Goal: Book appointment/travel/reservation

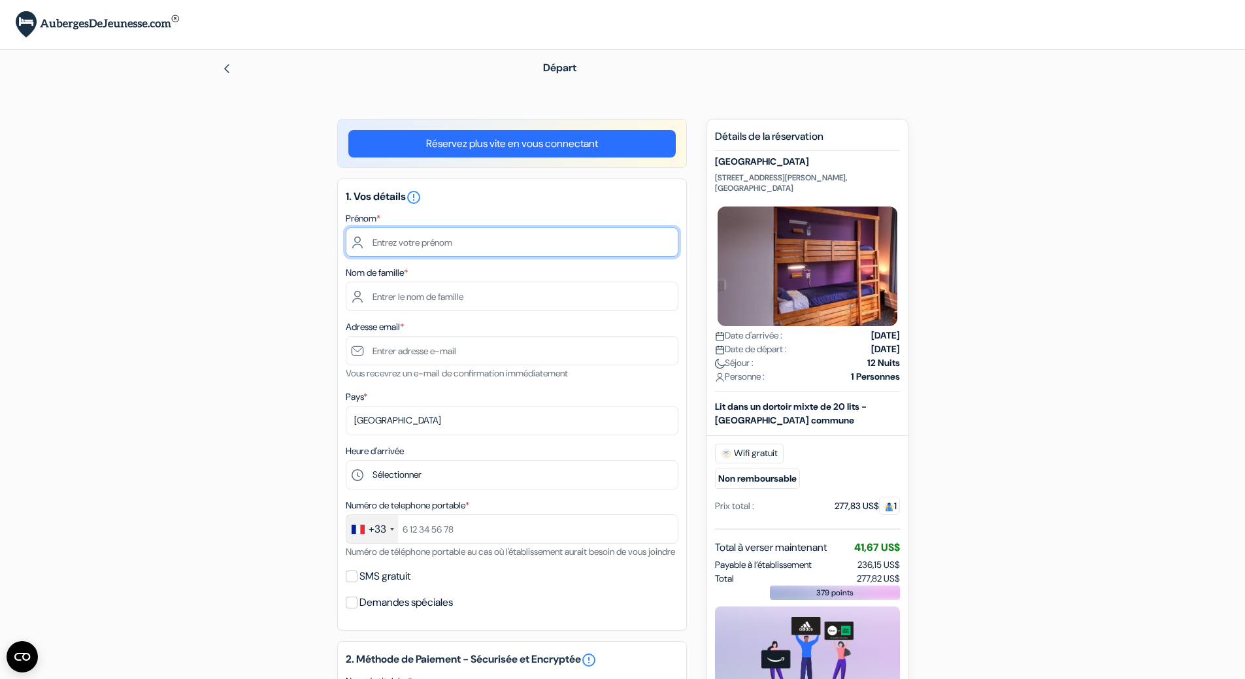
click at [390, 243] on input "text" at bounding box center [512, 242] width 333 height 29
type input "[PERSON_NAME]"
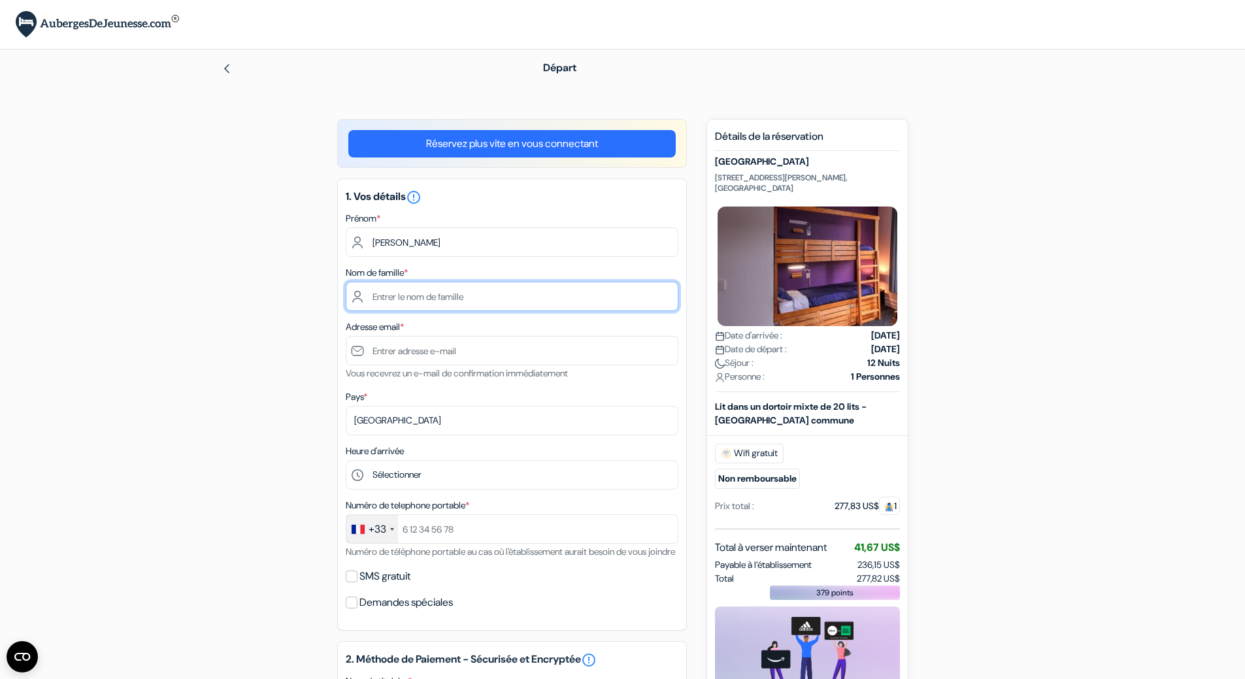
click at [412, 294] on input "text" at bounding box center [512, 296] width 333 height 29
type input "[PERSON_NAME]"
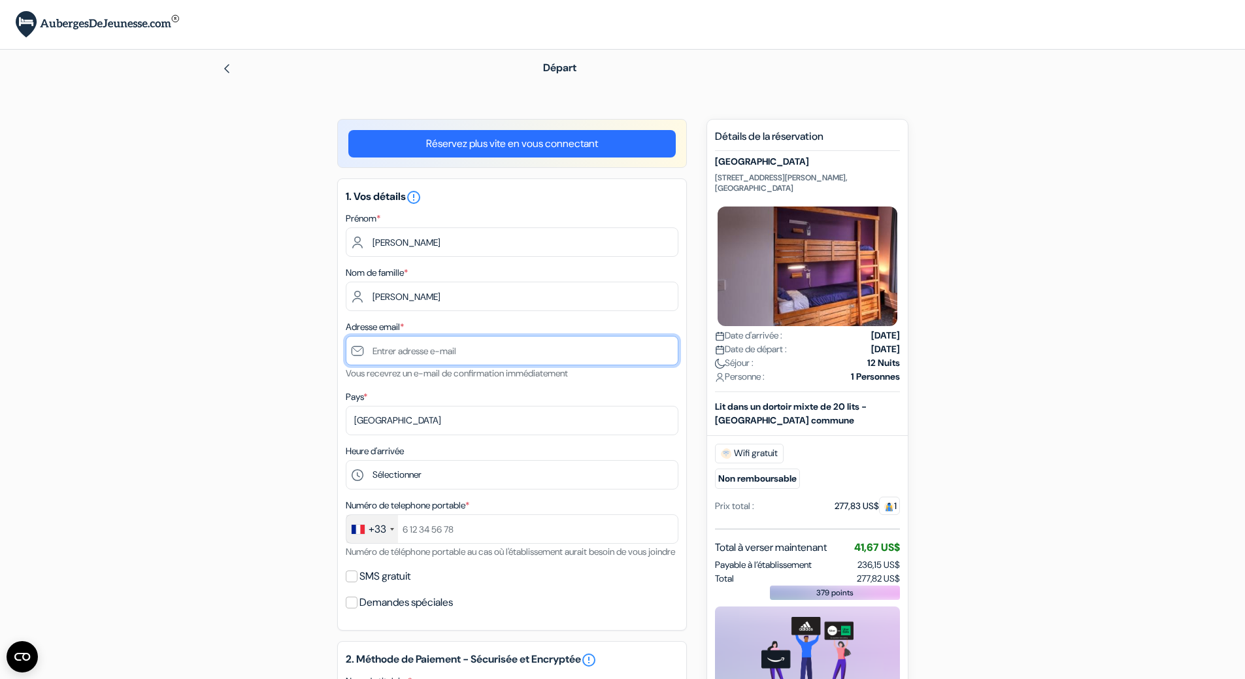
click at [397, 358] on input "text" at bounding box center [512, 350] width 333 height 29
type input "[EMAIL_ADDRESS][DOMAIN_NAME]"
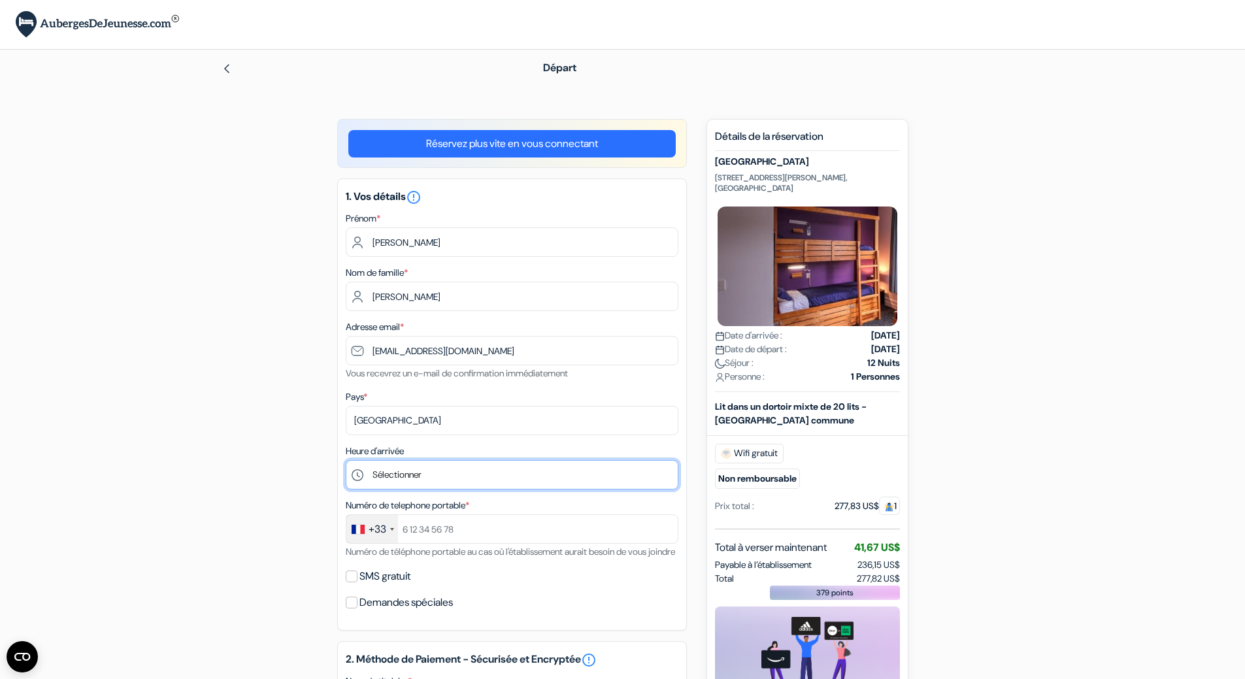
click at [429, 475] on select "Sélectionner 1:00 2:00 3:00 4:00 5:00 6:00 7:00 8:00 9:00 10:00 11:00 12:00 13:…" at bounding box center [512, 474] width 333 height 29
click at [413, 473] on select "Sélectionner 1:00 2:00 3:00 4:00 5:00 6:00 7:00 8:00 9:00 10:00 11:00 12:00 13:…" at bounding box center [512, 474] width 333 height 29
select select "22"
click at [346, 460] on select "Sélectionner 1:00 2:00 3:00 4:00 5:00 6:00 7:00 8:00 9:00 10:00 11:00 12:00 13:…" at bounding box center [512, 474] width 333 height 29
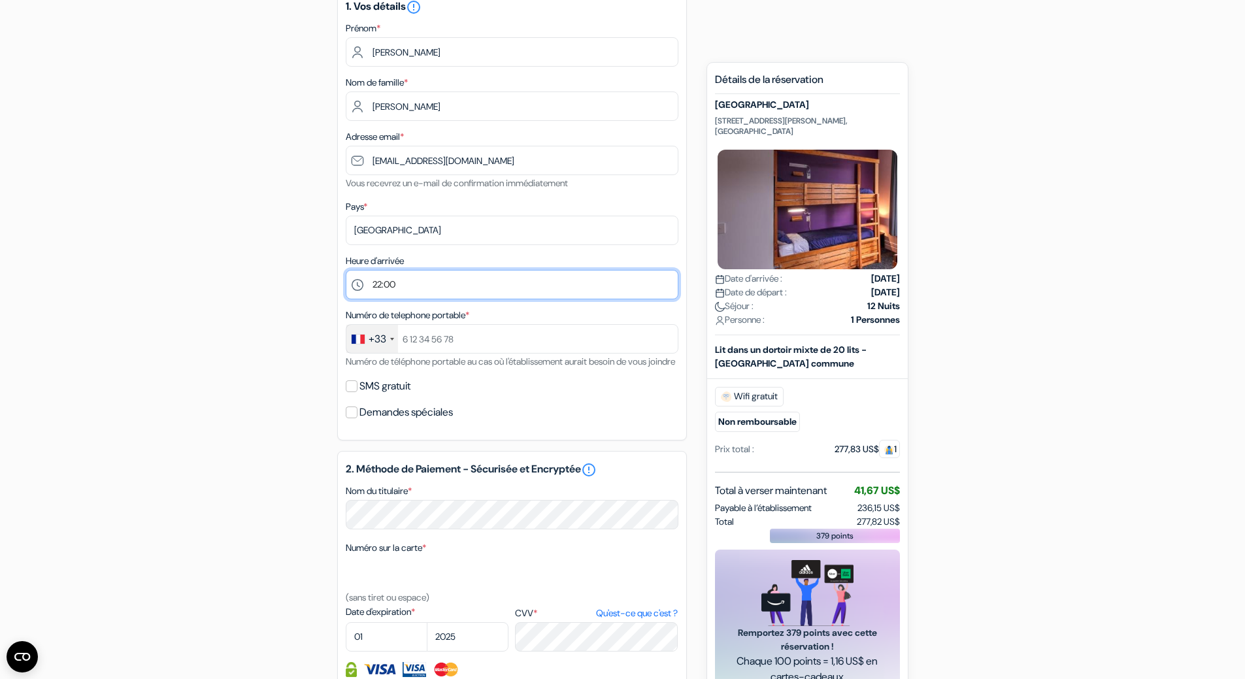
scroll to position [196, 0]
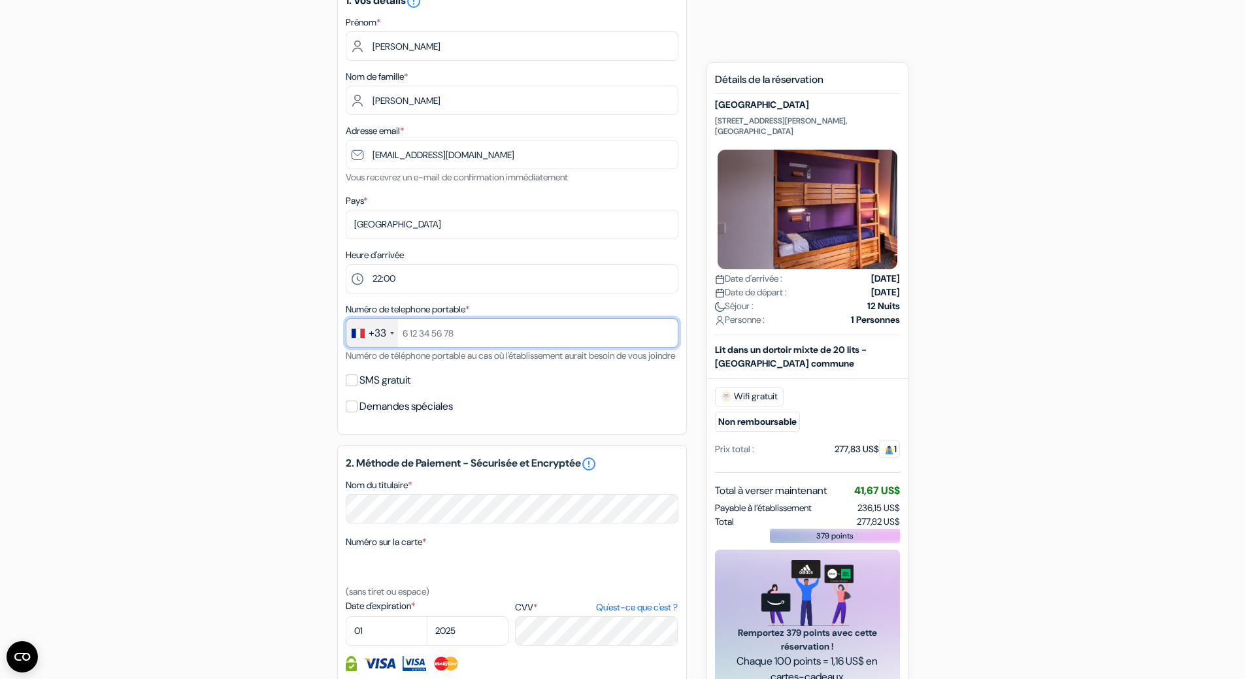
click at [447, 332] on input "text" at bounding box center [512, 332] width 333 height 29
type input "745388412"
click at [352, 386] on input "SMS gratuit" at bounding box center [352, 381] width 12 height 12
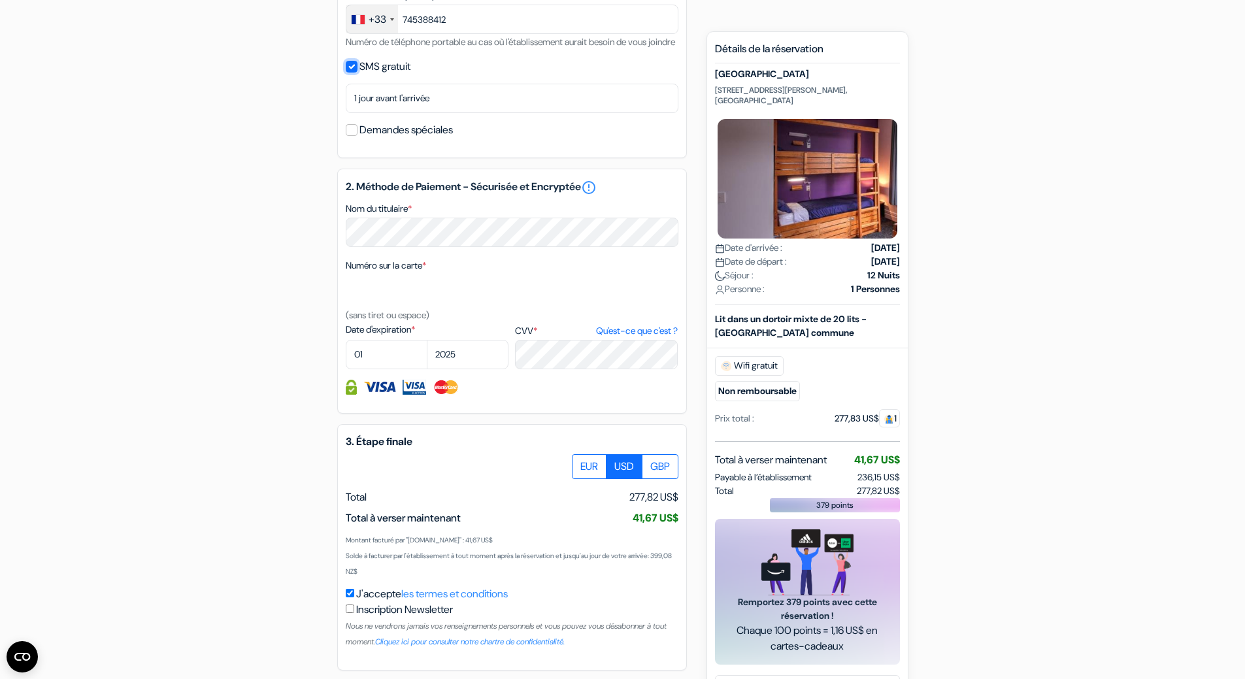
scroll to position [523, 0]
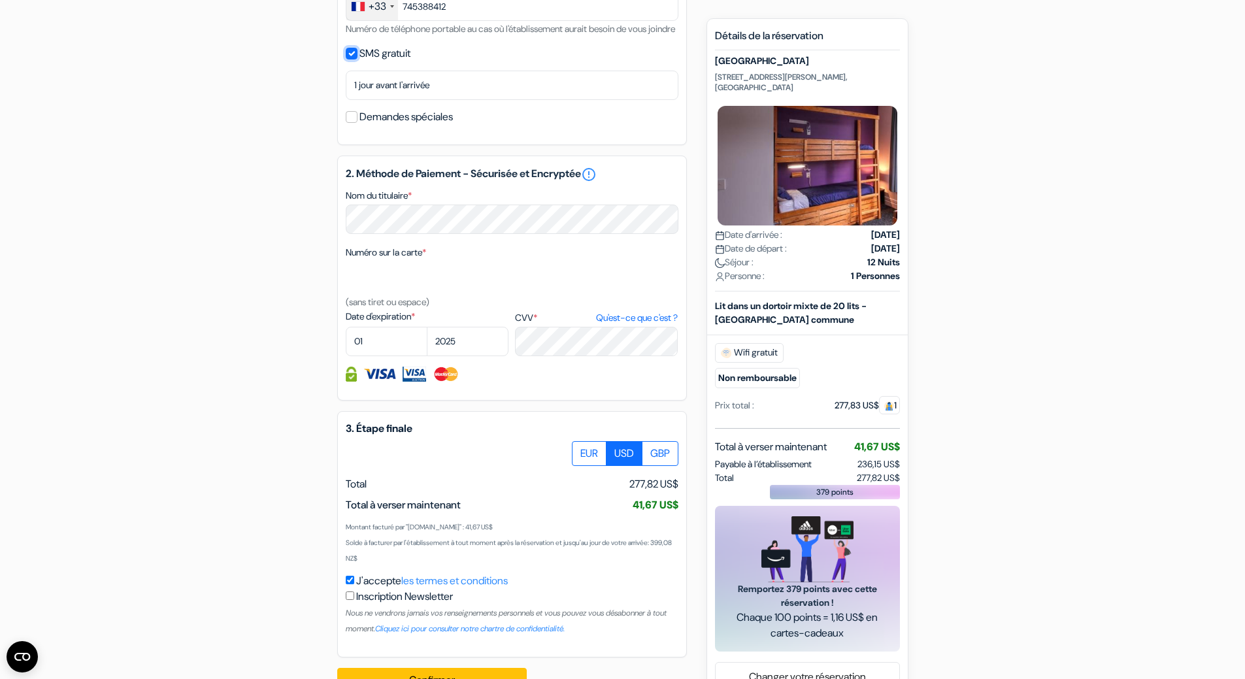
click at [348, 59] on input "SMS gratuit" at bounding box center [352, 54] width 12 height 12
checkbox input "false"
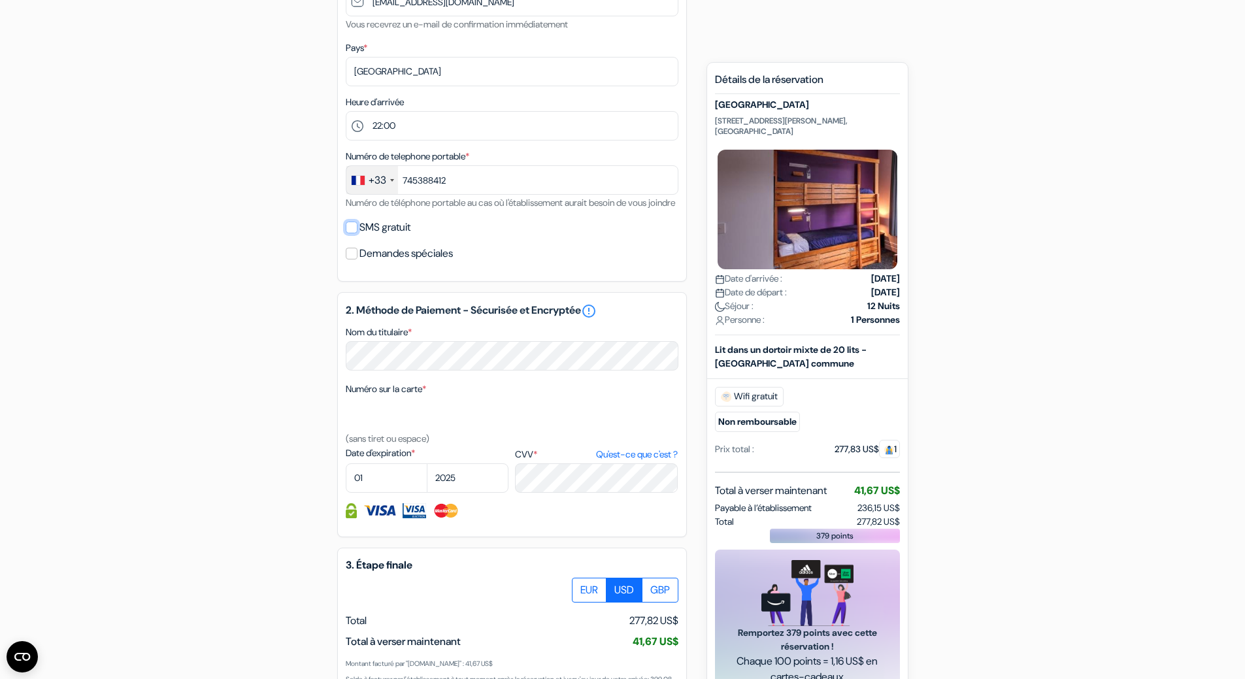
scroll to position [277, 0]
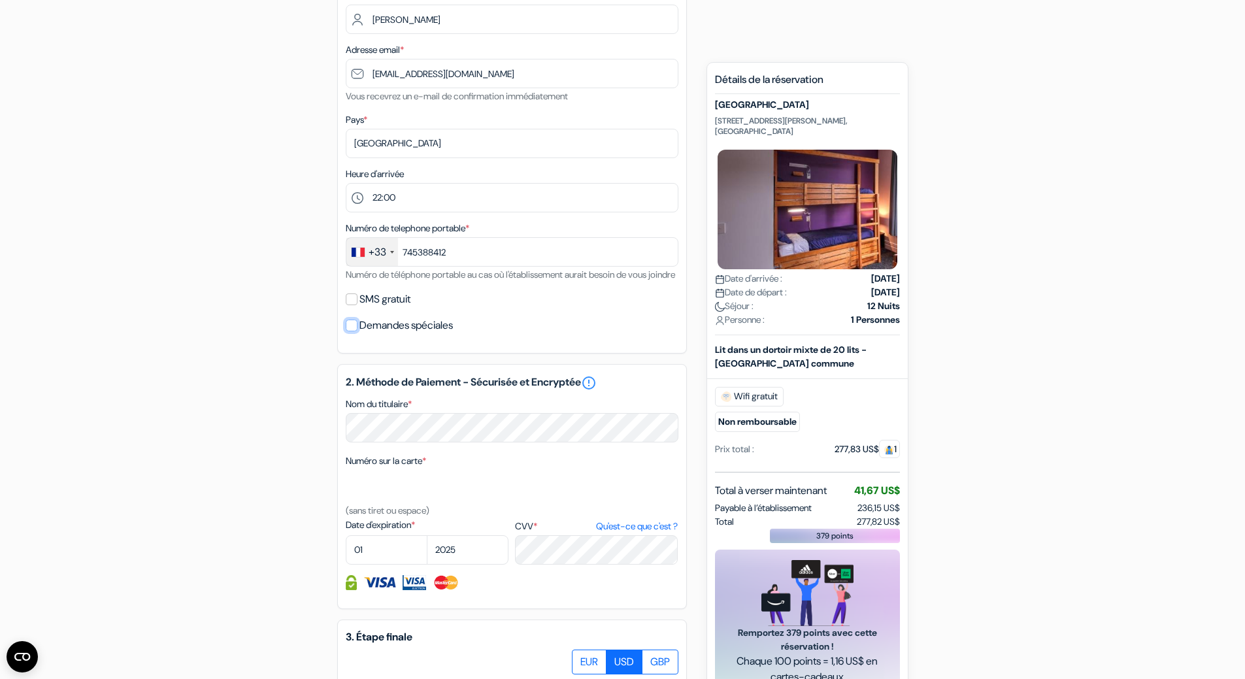
click at [351, 331] on input "Demandes spéciales" at bounding box center [352, 326] width 12 height 12
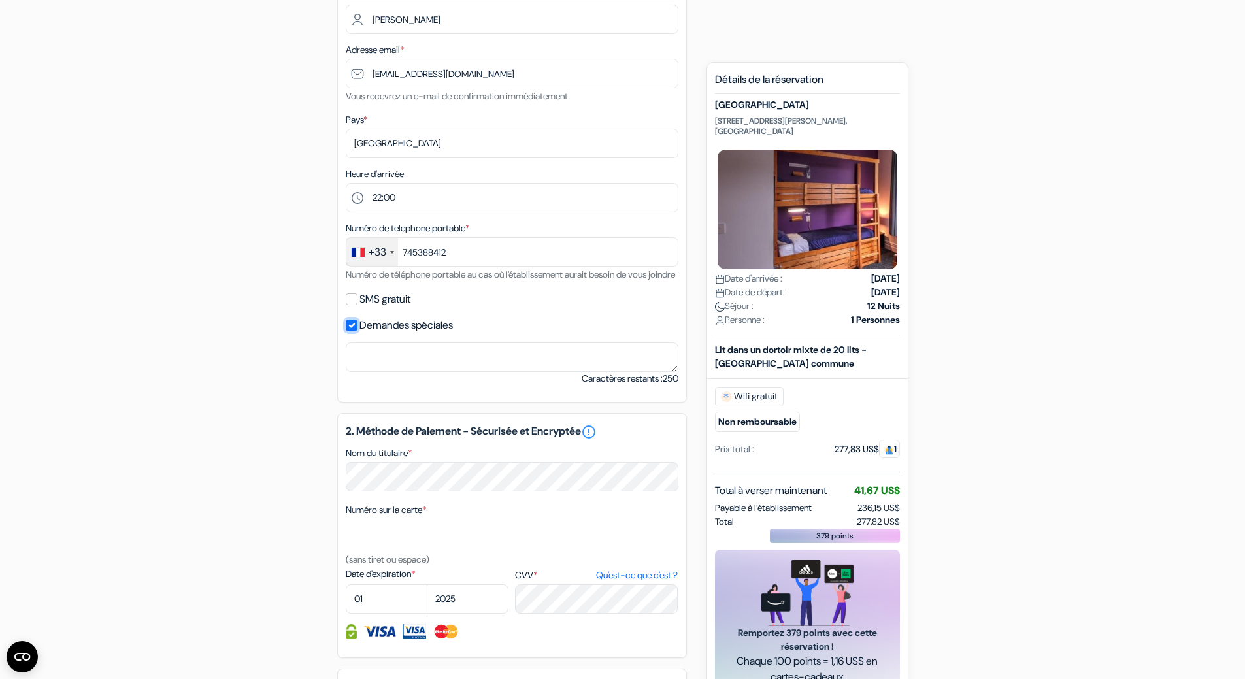
click at [351, 331] on input "Demandes spéciales" at bounding box center [352, 326] width 12 height 12
checkbox input "false"
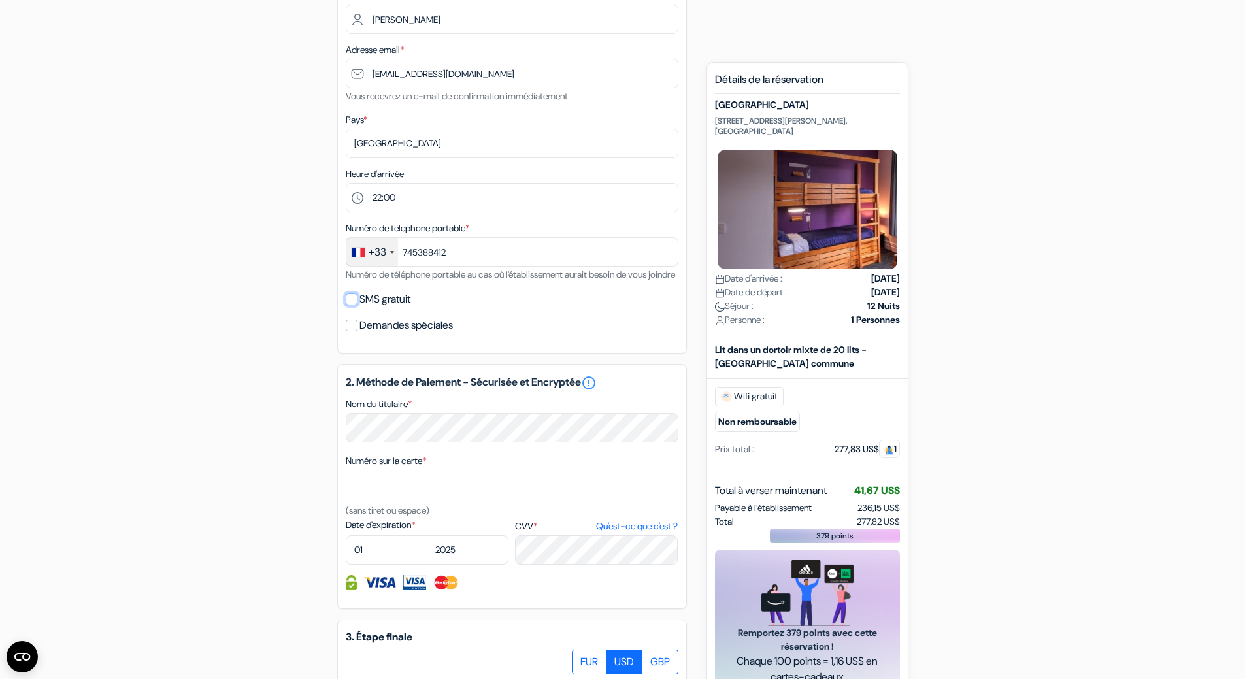
click at [350, 305] on input "SMS gratuit" at bounding box center [352, 300] width 12 height 12
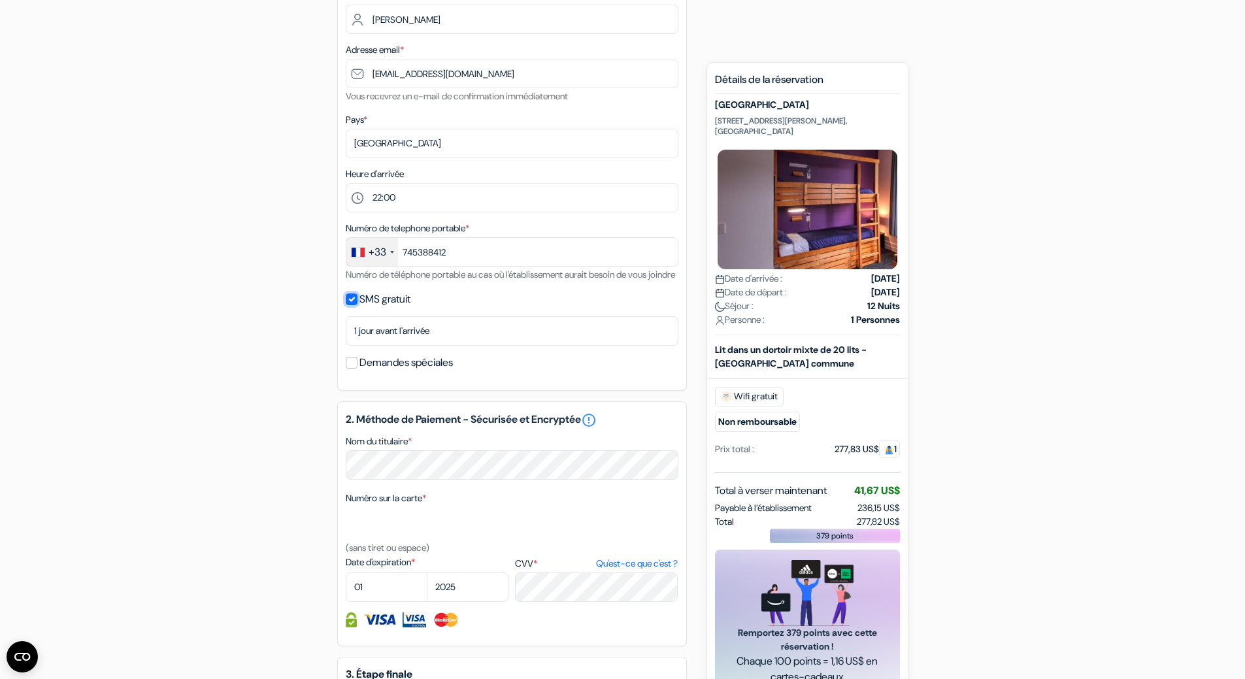
click at [351, 305] on input "SMS gratuit" at bounding box center [352, 300] width 12 height 12
checkbox input "false"
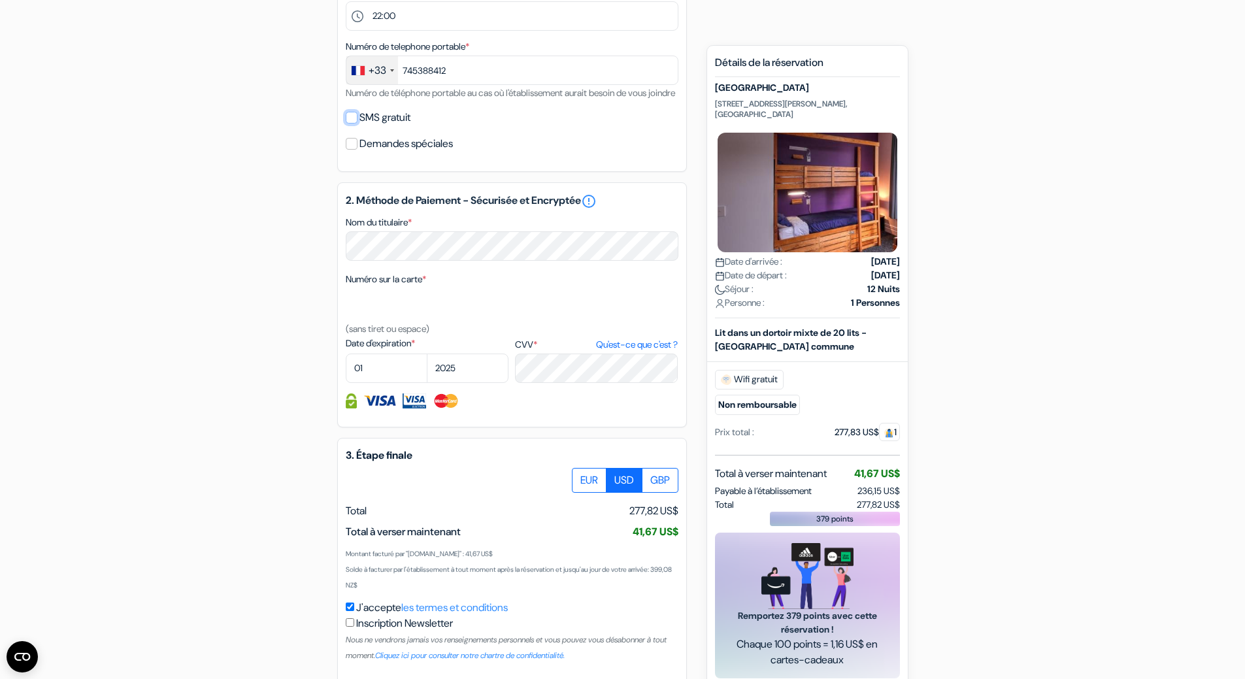
scroll to position [473, 0]
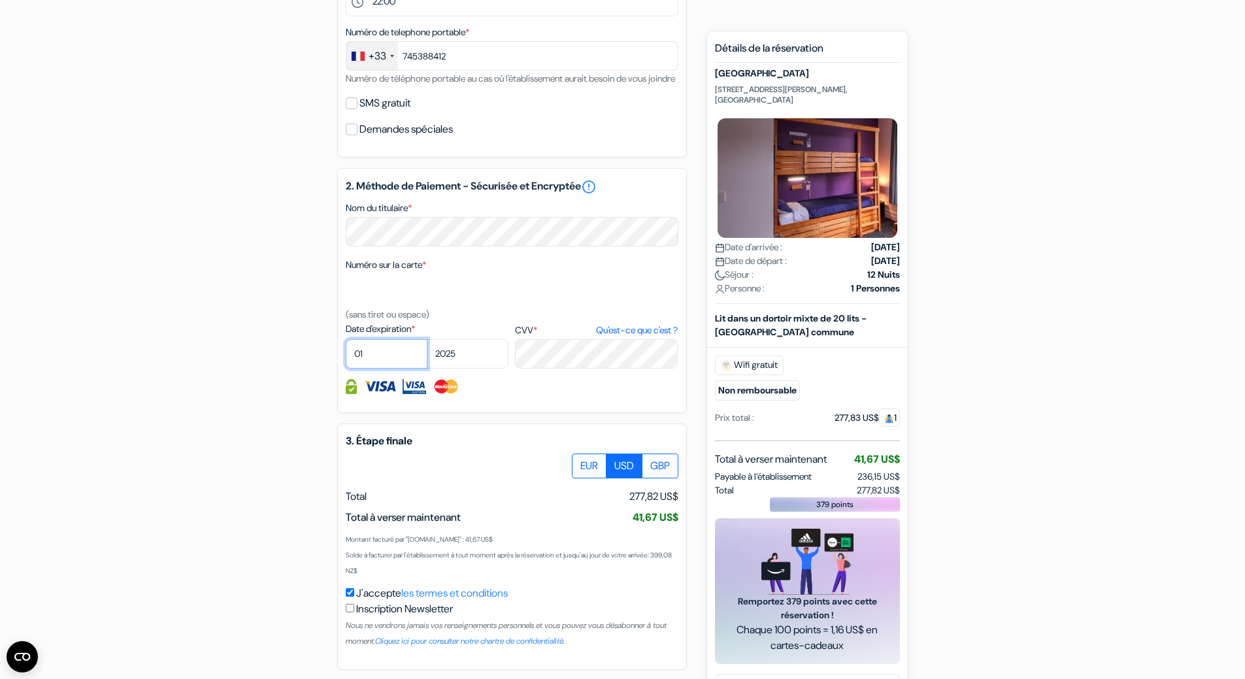
click at [382, 369] on select "01 02 03 04 05 06 07 08 09 10 11 12" at bounding box center [387, 353] width 82 height 29
select select "10"
click at [346, 355] on select "01 02 03 04 05 06 07 08 09 10 11 12" at bounding box center [387, 353] width 82 height 29
click at [471, 369] on select "2025 2026 2027 2028 2029 2030 2031 2032 2033 2034 2035 2036 2037 2038 2039 2040…" at bounding box center [468, 353] width 82 height 29
select select "2027"
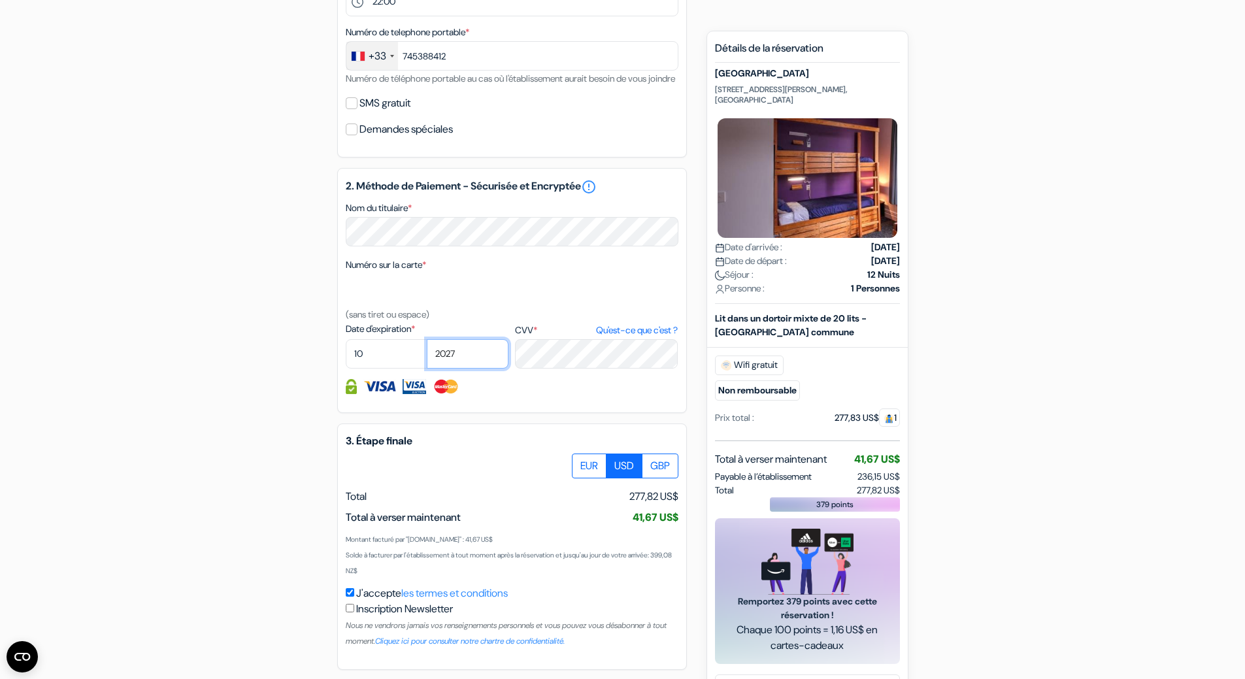
click at [427, 355] on select "2025 2026 2027 2028 2029 2030 2031 2032 2033 2034 2035 2036 2037 2038 2039 2040…" at bounding box center [468, 353] width 82 height 29
click at [467, 479] on div at bounding box center [512, 466] width 333 height 25
click at [586, 479] on label "EUR" at bounding box center [589, 466] width 35 height 25
click at [581, 462] on input "EUR" at bounding box center [577, 458] width 8 height 8
radio input "true"
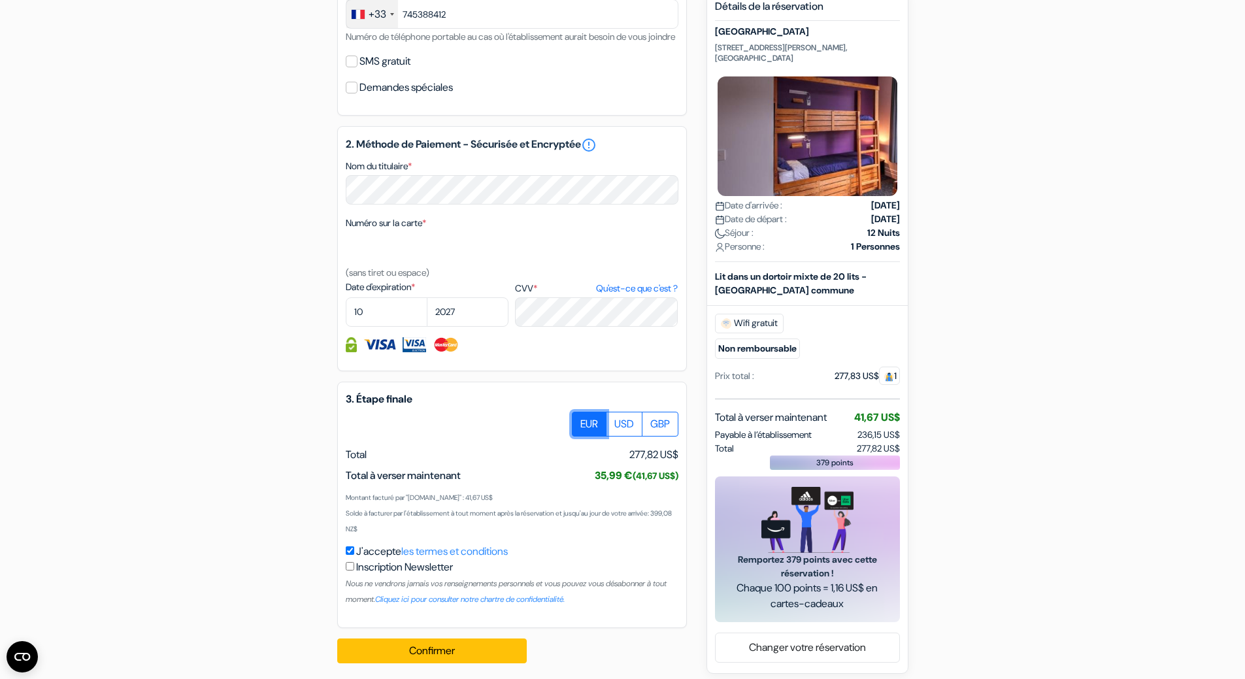
scroll to position [539, 0]
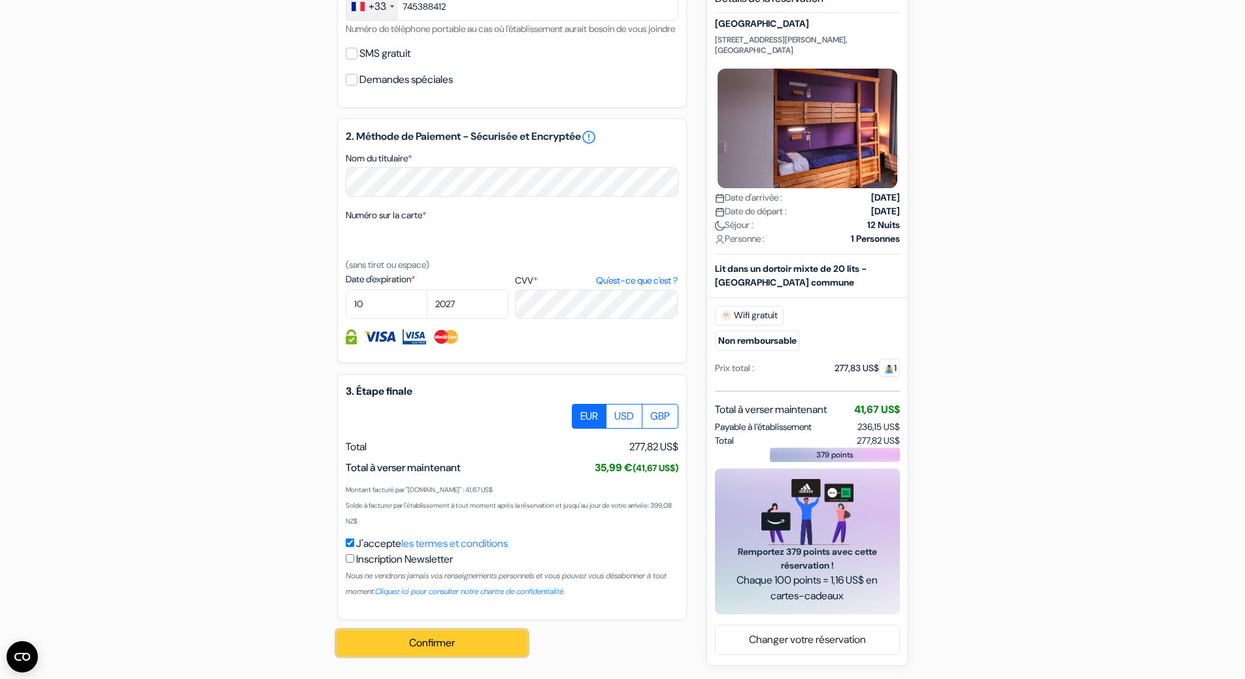
click at [426, 644] on button "Confirmer Loading..." at bounding box center [432, 643] width 190 height 25
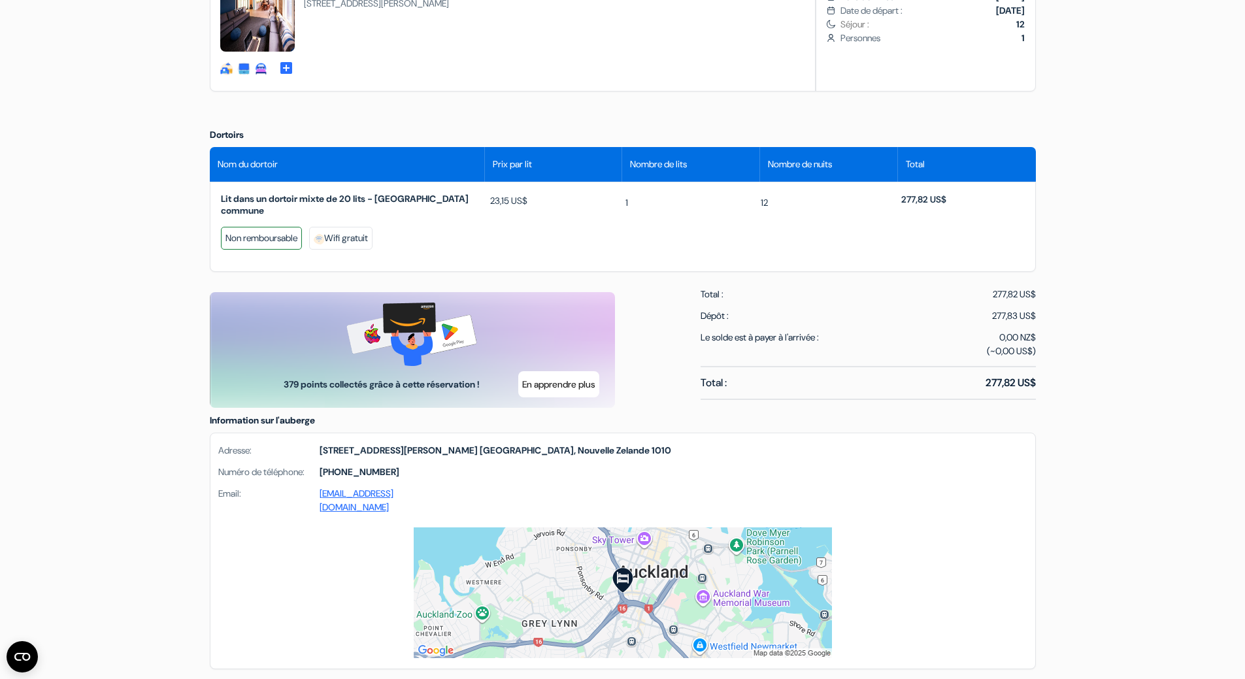
scroll to position [523, 0]
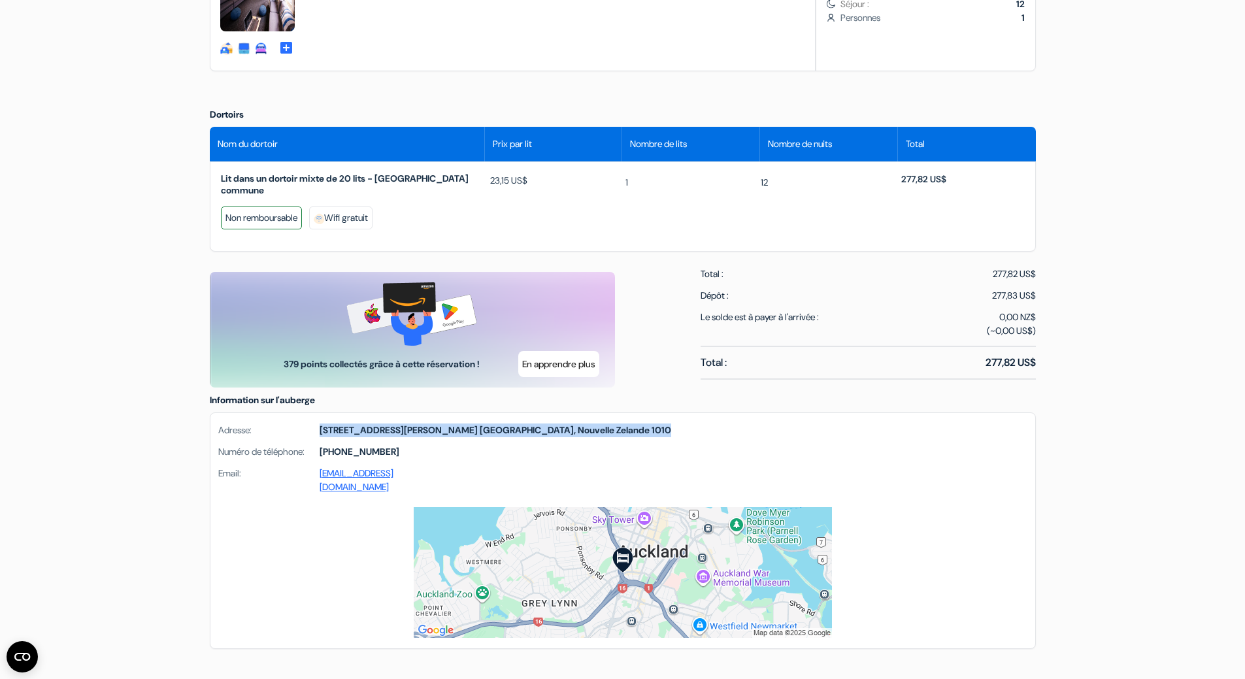
drag, startPoint x: 319, startPoint y: 426, endPoint x: 573, endPoint y: 424, distance: 253.7
click at [573, 424] on div "Adresse: 373 Karangahape Rd, Auckland, Nouvelle Zelande 1010 Numéro de téléphon…" at bounding box center [623, 460] width 825 height 94
copy strong "373 Karangahape Rd, Auckland, Nouvelle Zelande 1010"
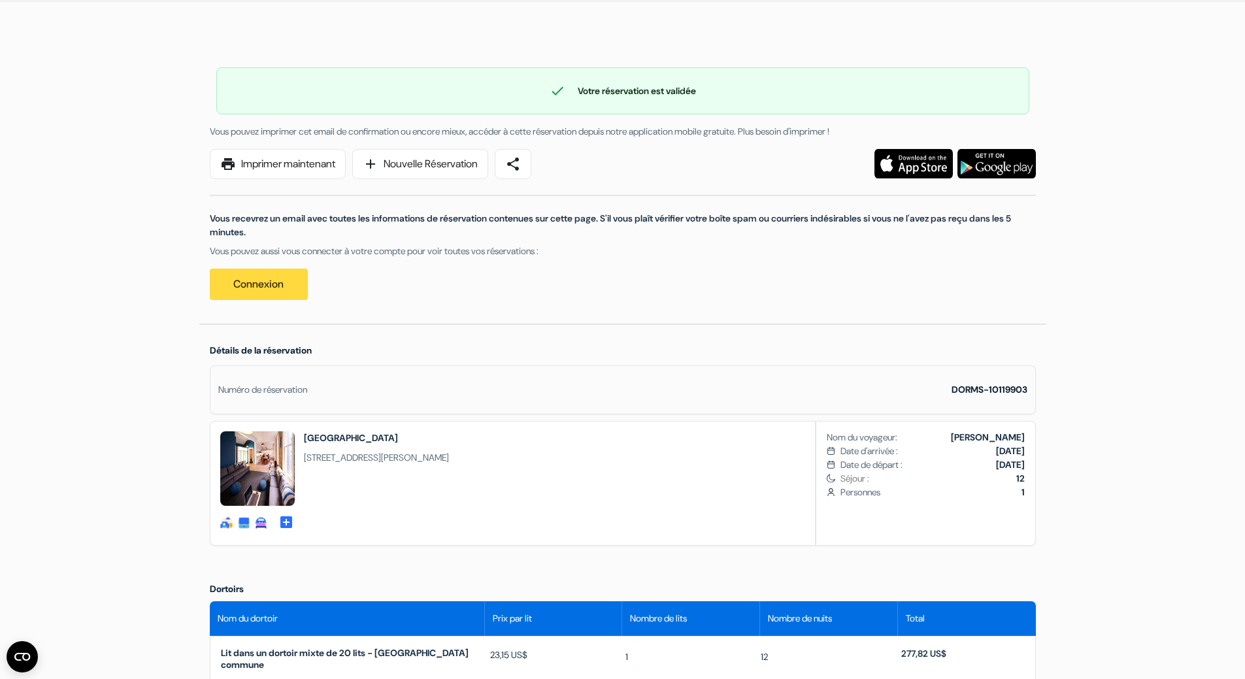
scroll to position [0, 0]
